Goal: Obtain resource: Obtain resource

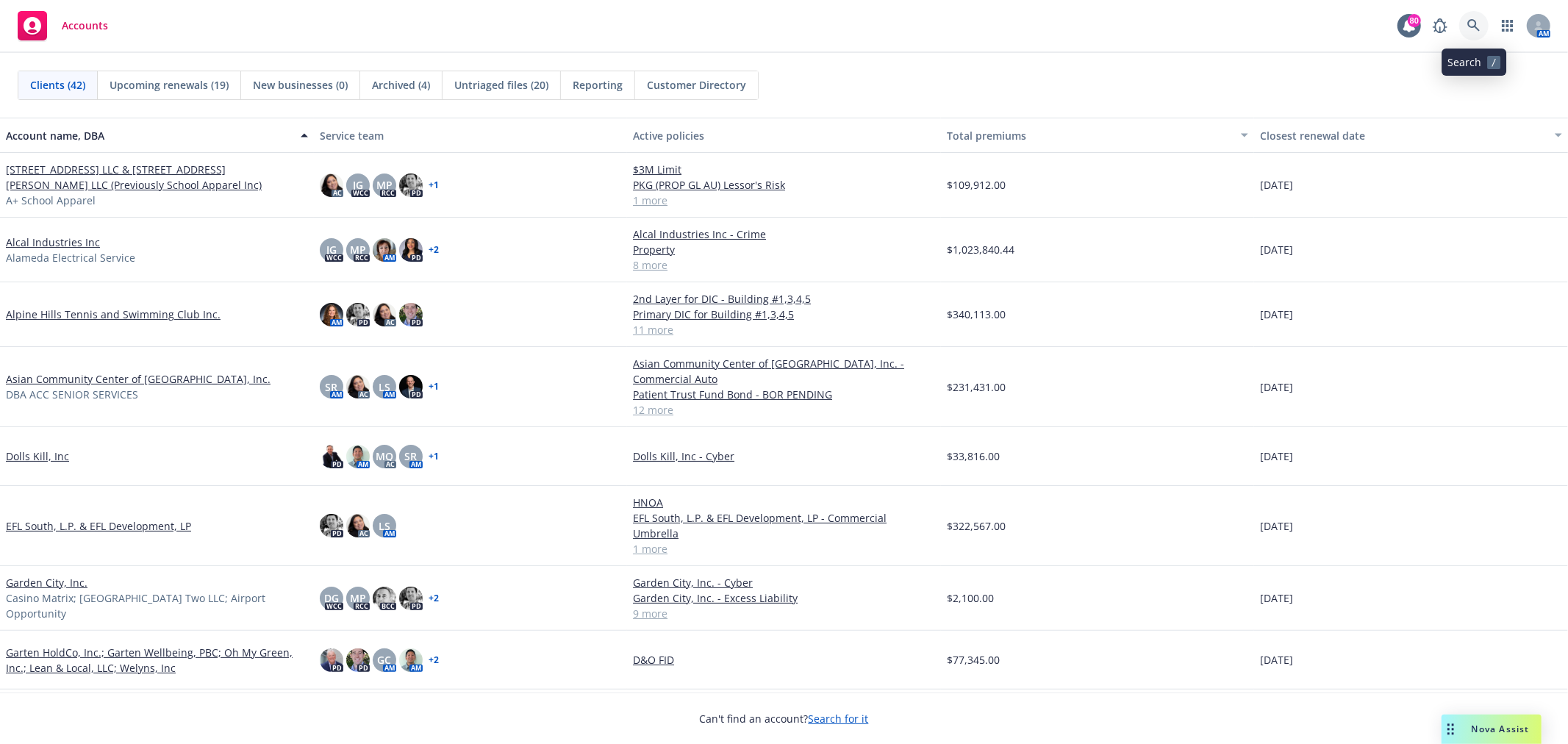
click at [1478, 29] on icon at bounding box center [1473, 25] width 12 height 12
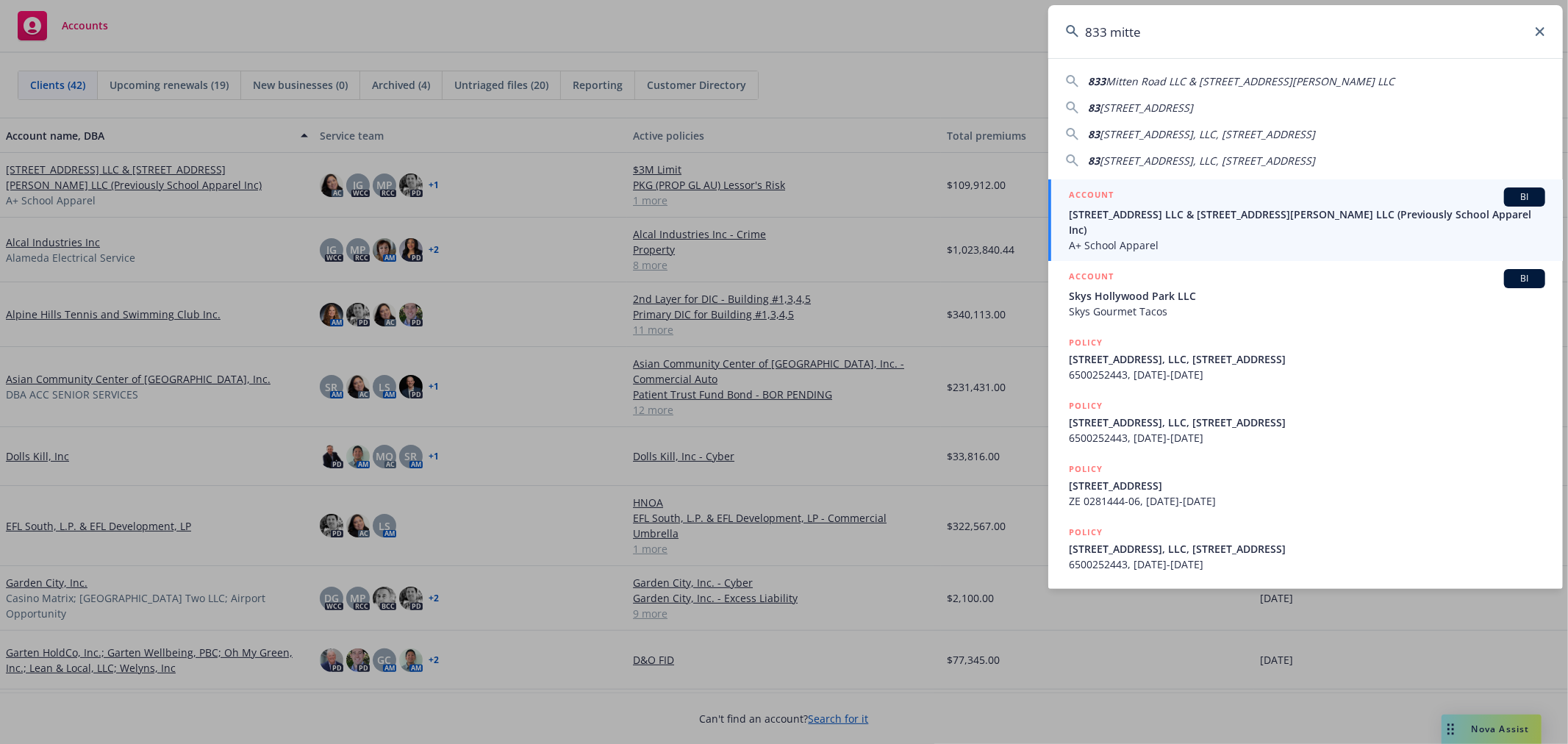
type input "833 mitte"
click at [1280, 215] on span "[STREET_ADDRESS] LLC & [STREET_ADDRESS][PERSON_NAME] LLC (Previously School App…" at bounding box center [1307, 222] width 476 height 31
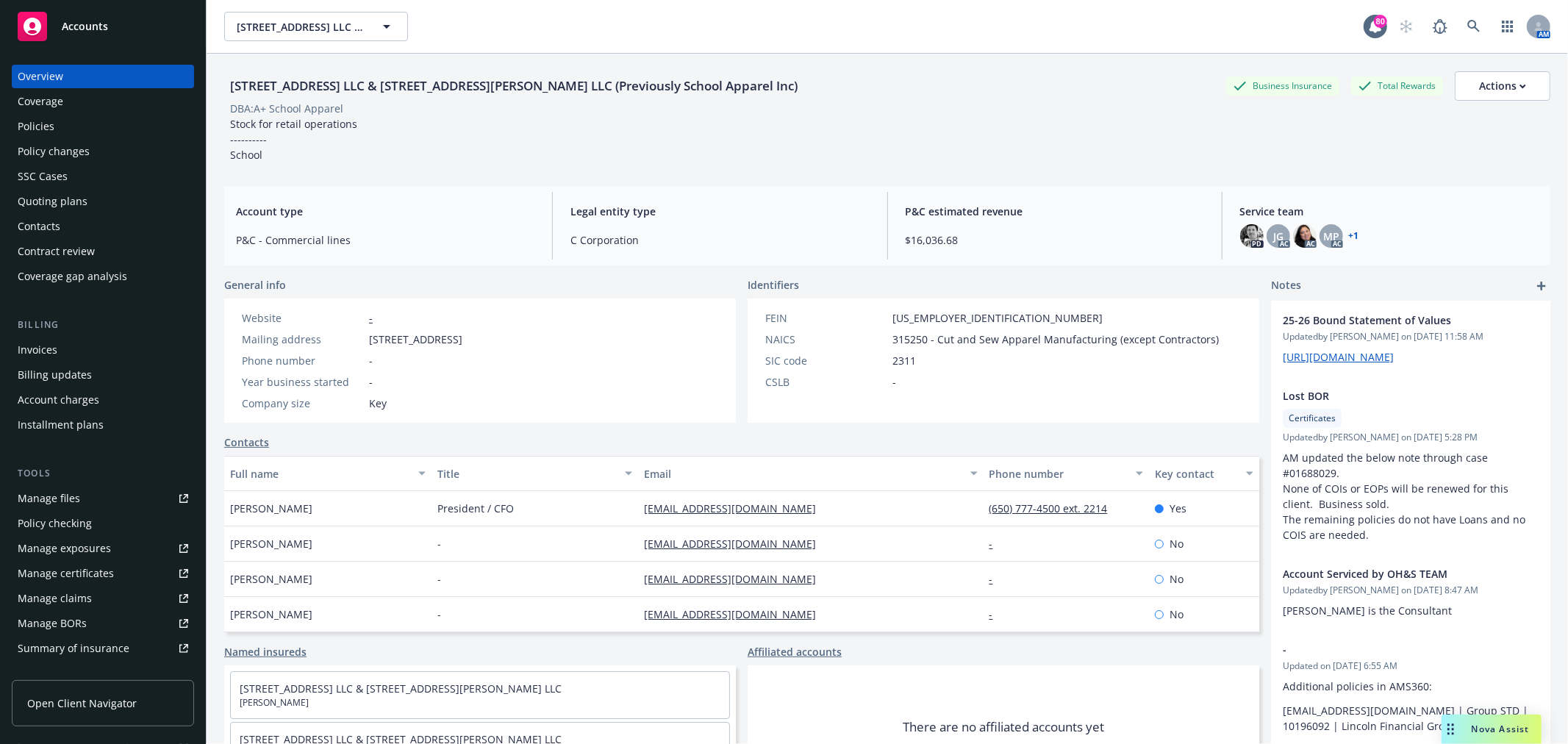
click at [101, 359] on div "Invoices" at bounding box center [102, 350] width 170 height 23
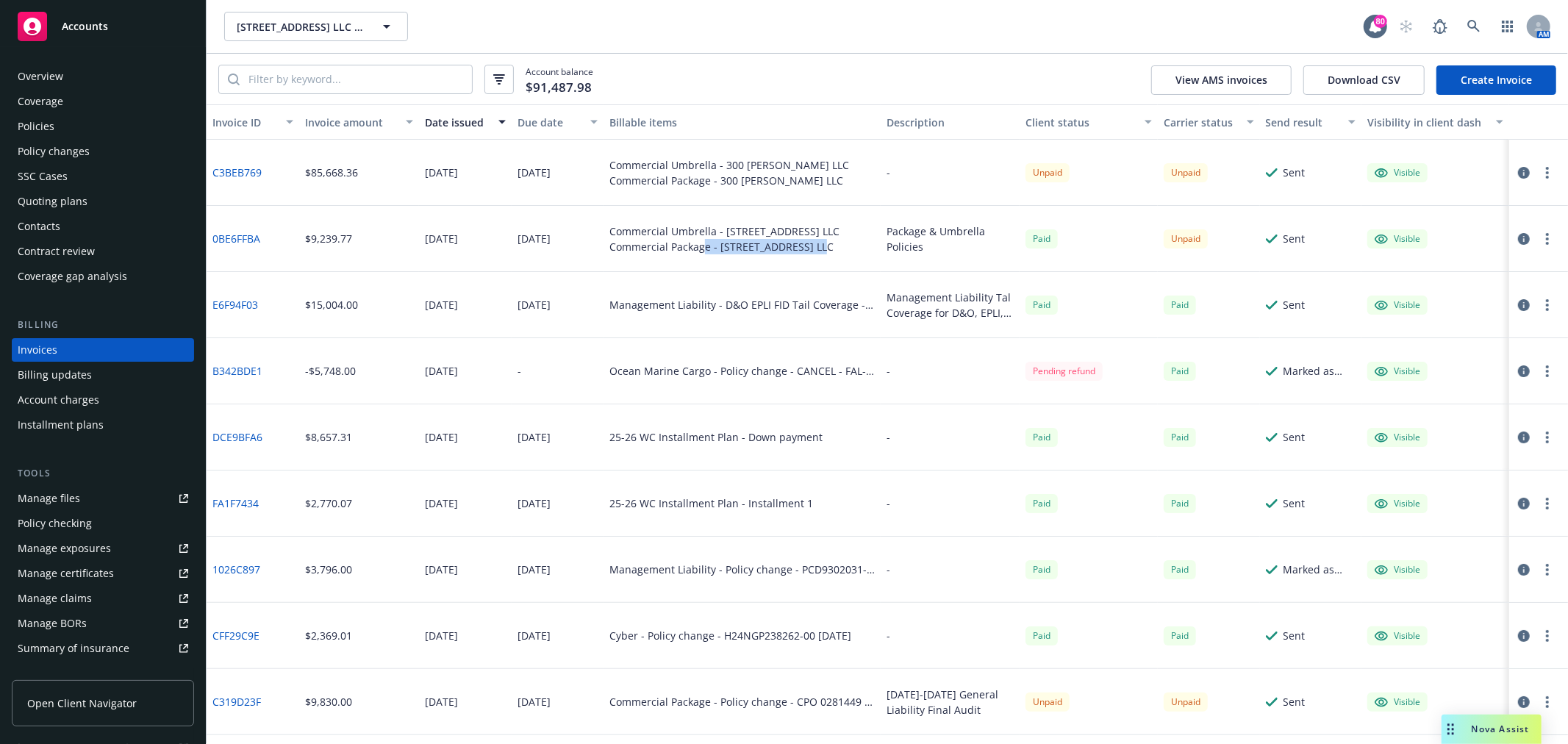
drag, startPoint x: 699, startPoint y: 246, endPoint x: 837, endPoint y: 259, distance: 138.6
click at [837, 259] on div "Commercial Umbrella - [STREET_ADDRESS] LLC Commercial Package - [STREET_ADDRESS…" at bounding box center [742, 239] width 278 height 67
drag, startPoint x: 316, startPoint y: 237, endPoint x: 386, endPoint y: 246, distance: 70.6
click at [386, 246] on div "$9,239.77" at bounding box center [359, 239] width 120 height 67
drag, startPoint x: 300, startPoint y: 170, endPoint x: 378, endPoint y: 180, distance: 78.6
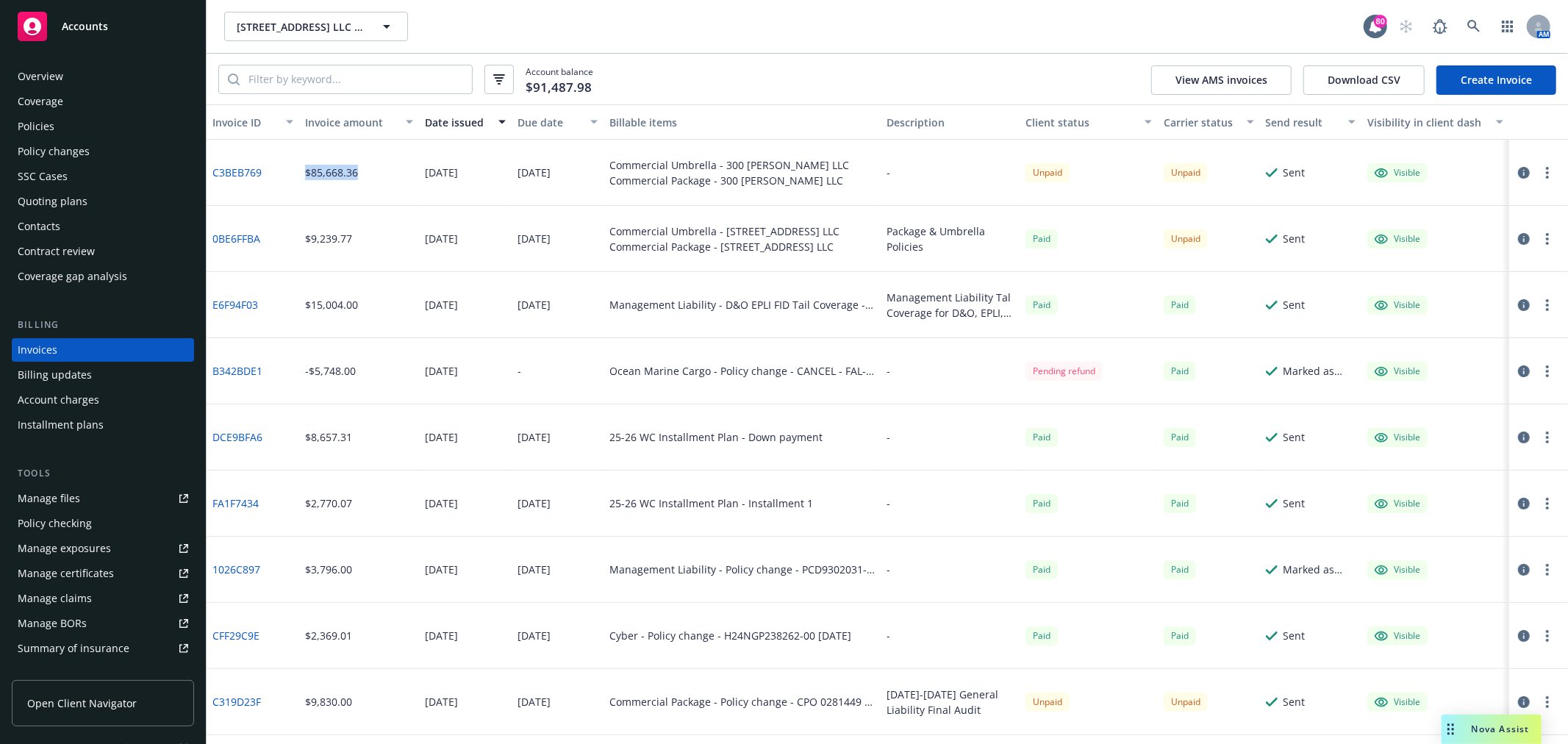
click at [378, 180] on div "$85,668.36" at bounding box center [359, 173] width 120 height 67
click at [936, 240] on div "Package & Umbrella Policies" at bounding box center [950, 239] width 127 height 31
click at [512, 232] on div "[DATE]" at bounding box center [558, 239] width 92 height 67
click at [342, 180] on div "$85,668.36" at bounding box center [332, 172] width 53 height 16
drag, startPoint x: 302, startPoint y: 171, endPoint x: 367, endPoint y: 178, distance: 65.4
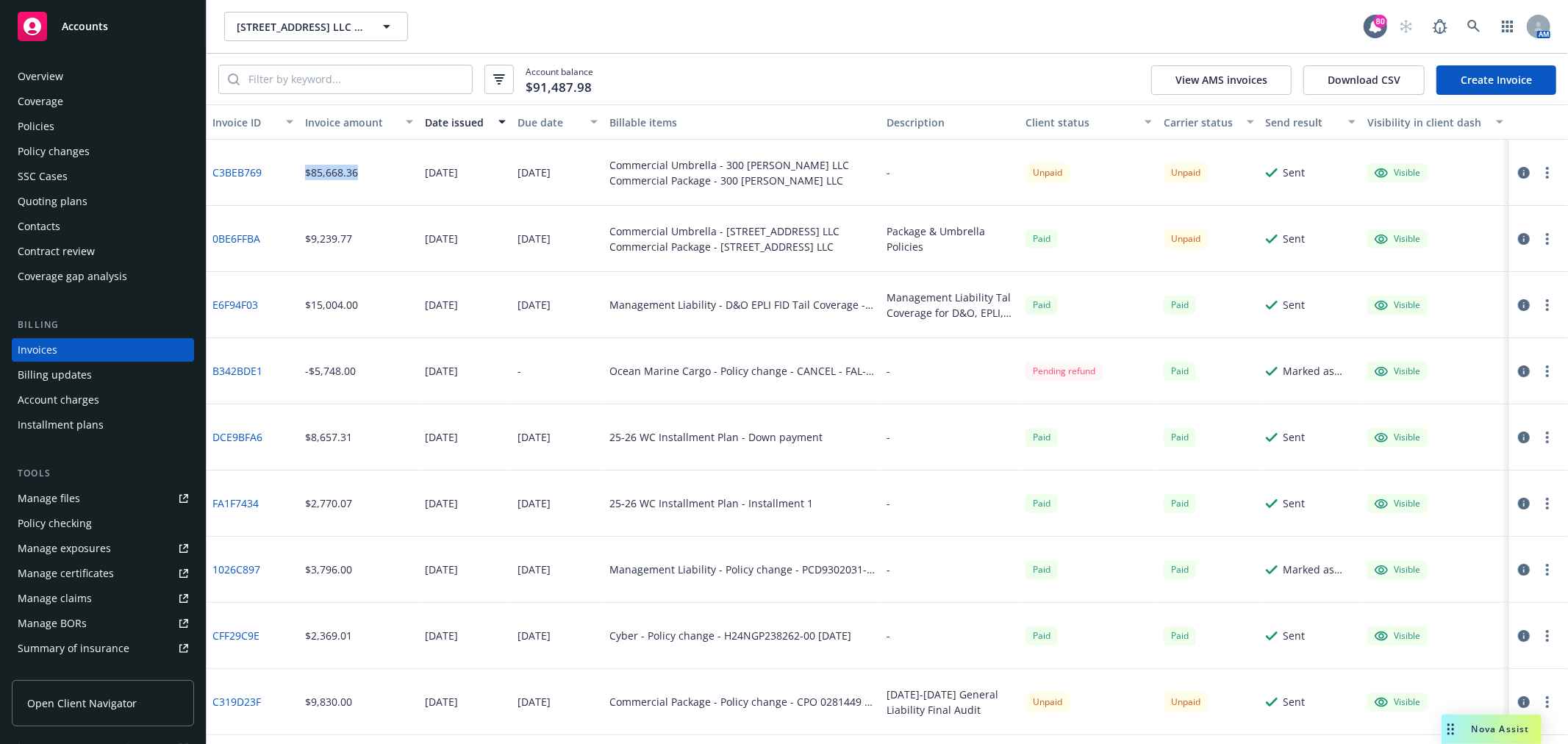
click at [367, 178] on div "$85,668.36" at bounding box center [359, 173] width 120 height 67
click at [116, 85] on div "Overview" at bounding box center [102, 76] width 170 height 23
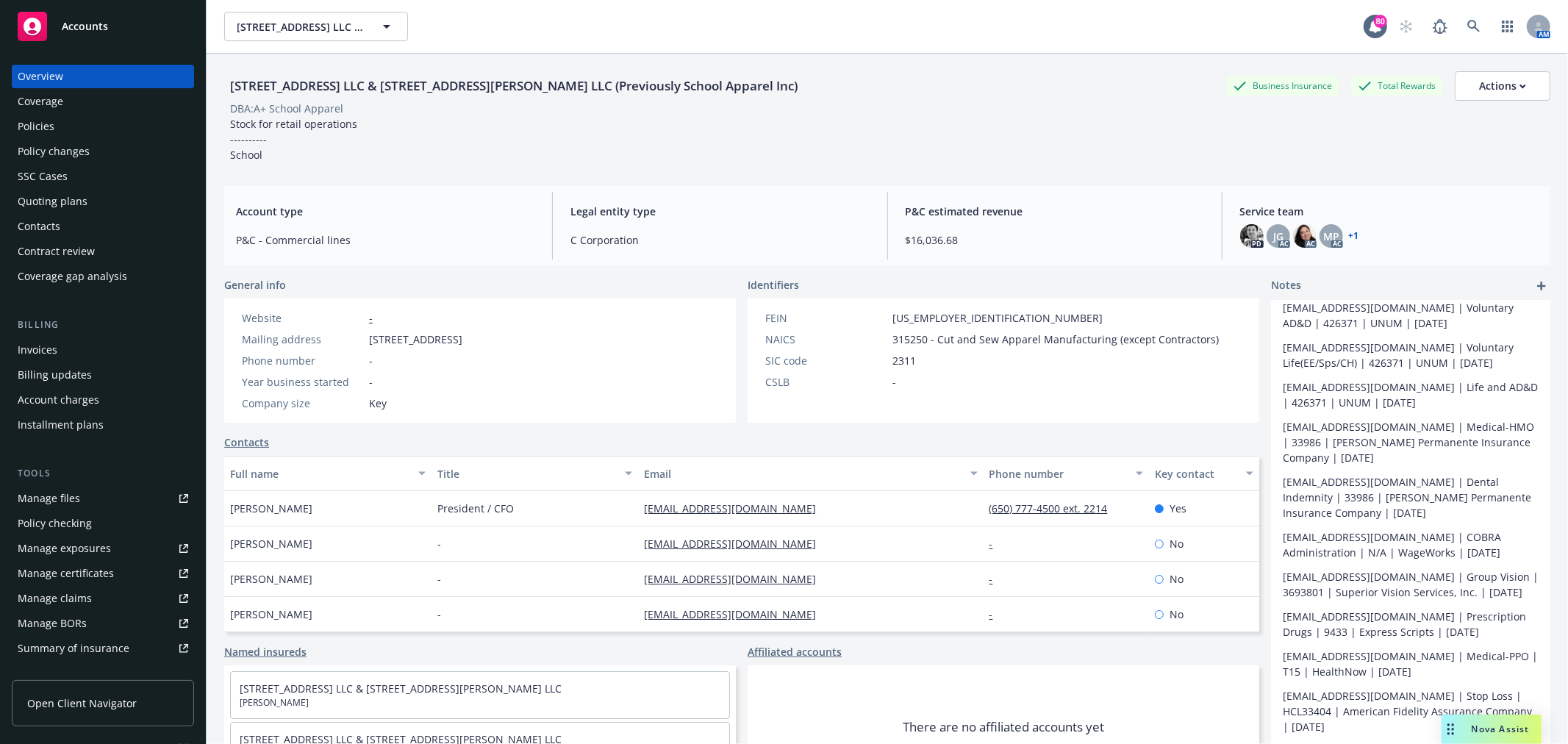
click at [57, 505] on div "Manage files" at bounding box center [48, 499] width 62 height 23
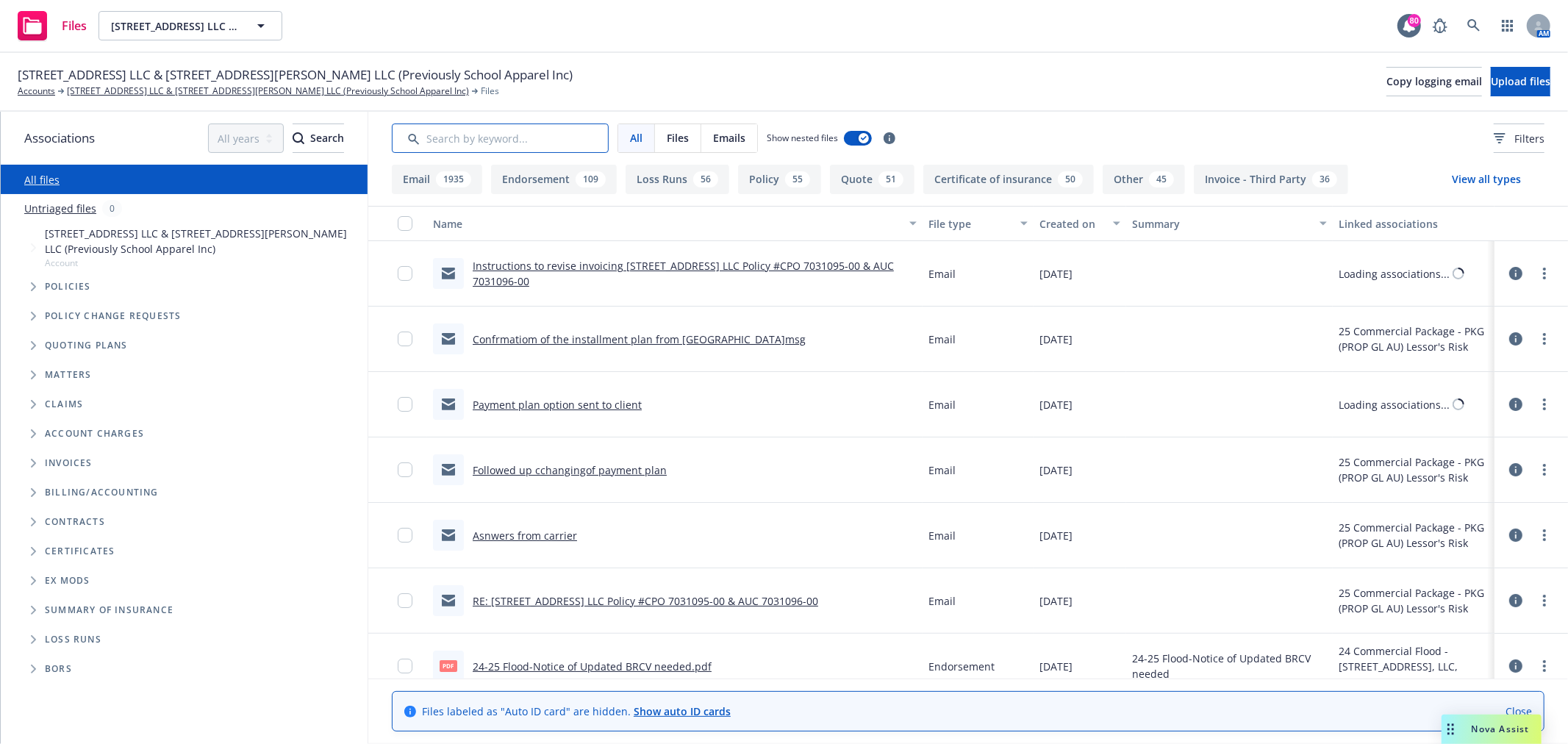
click at [519, 137] on input "Search by keyword..." at bounding box center [500, 138] width 217 height 29
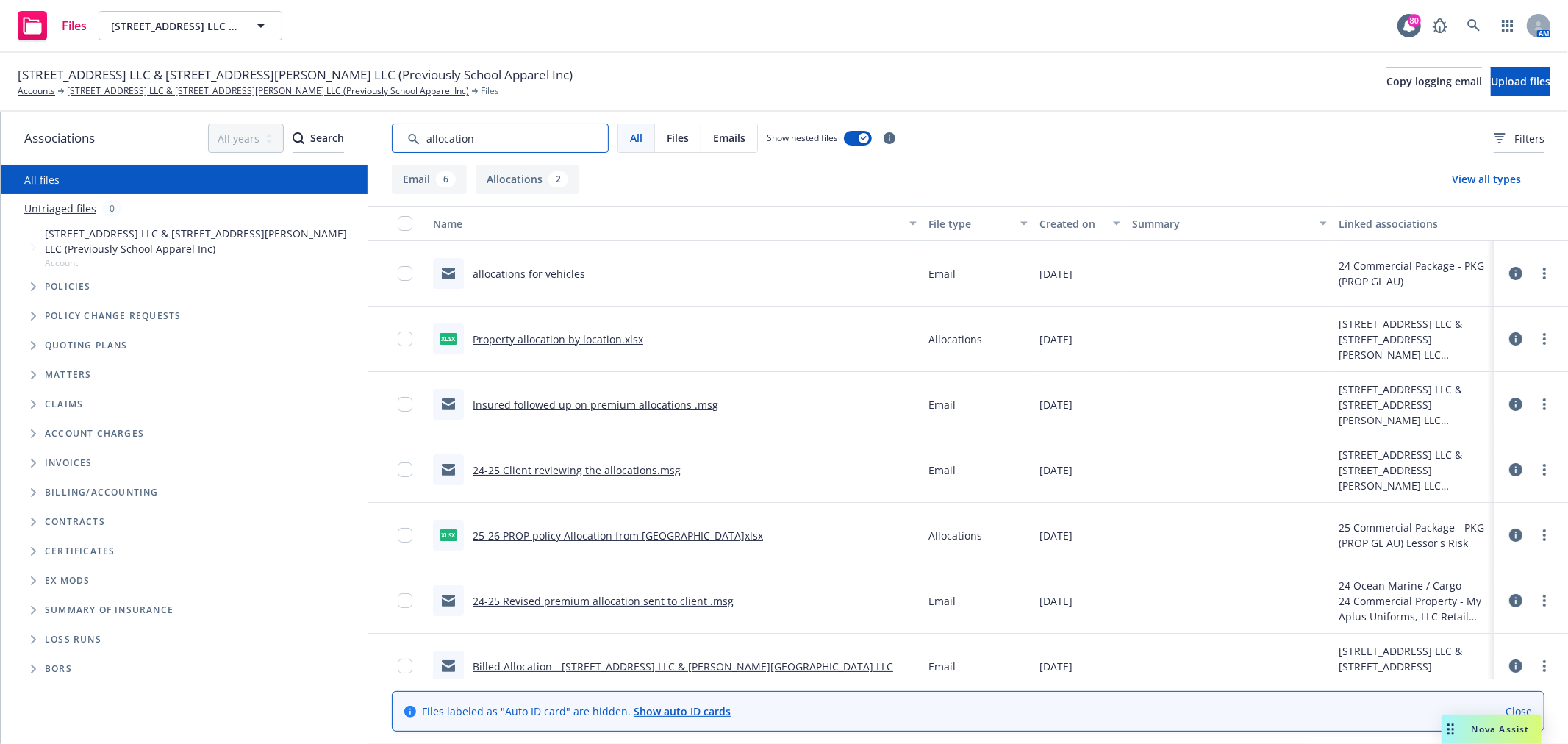
type input "allocation"
click at [1068, 224] on div "Created on" at bounding box center [1072, 224] width 65 height 16
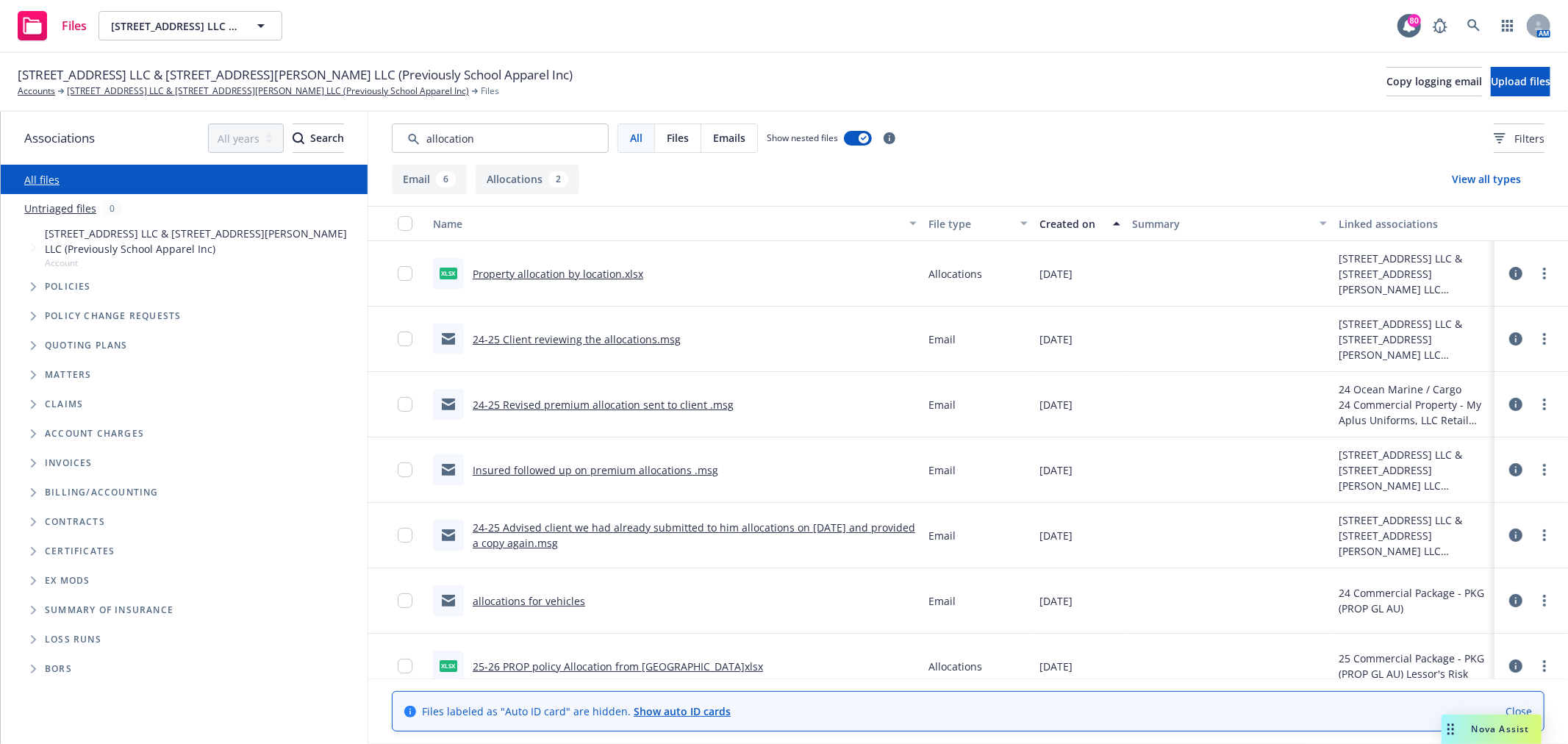
click at [1068, 224] on div "Created on" at bounding box center [1072, 224] width 65 height 16
